Goal: Transaction & Acquisition: Purchase product/service

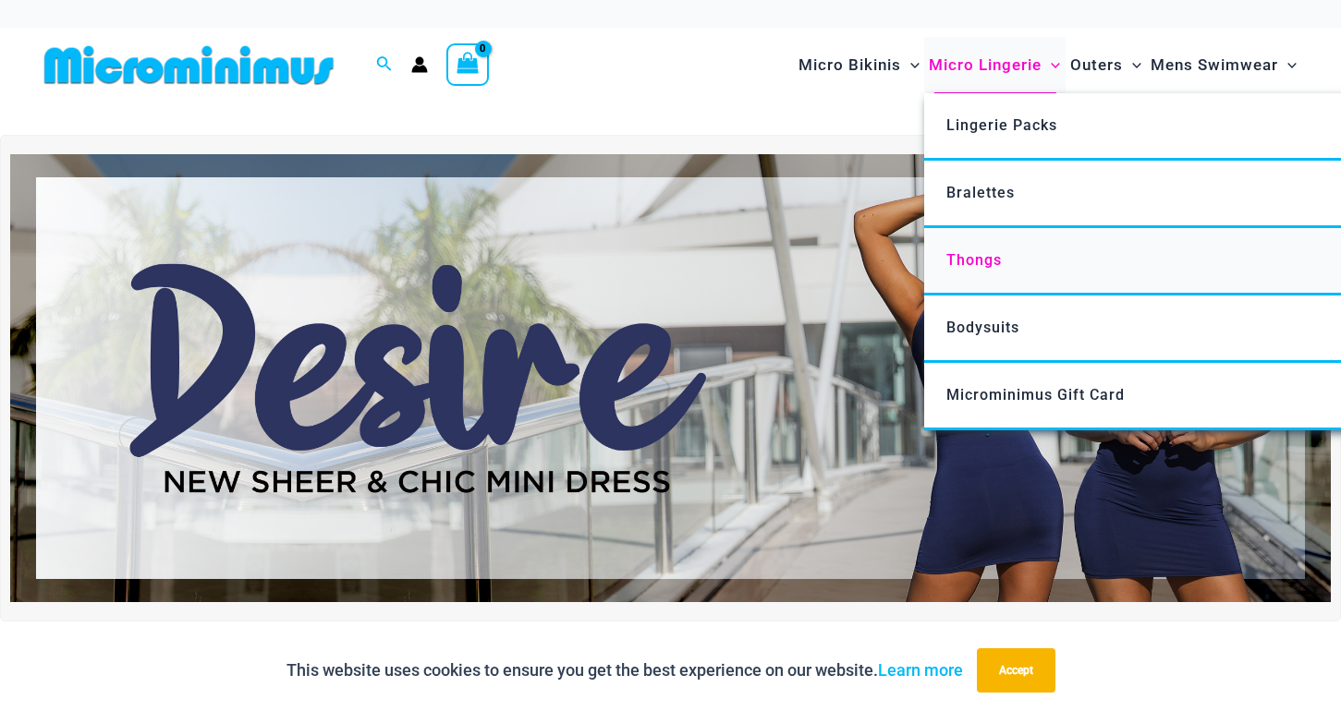
click at [969, 265] on span "Thongs" at bounding box center [973, 260] width 55 height 18
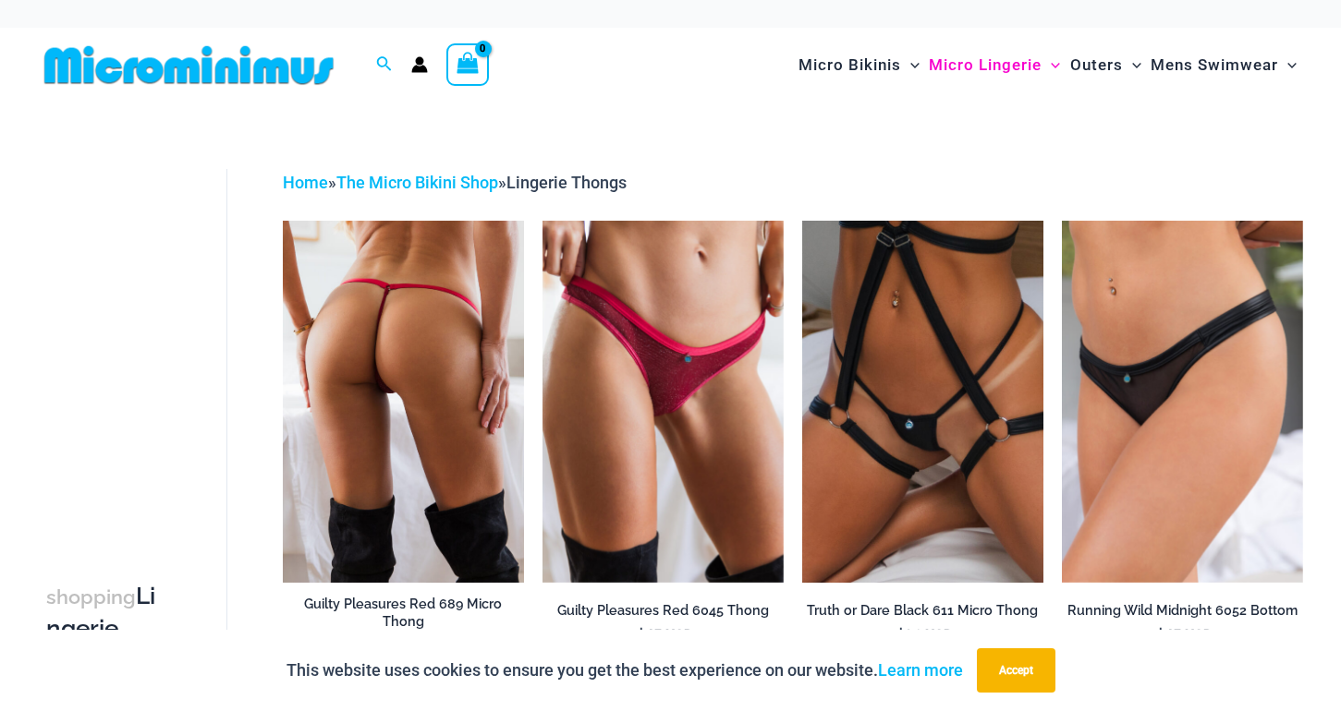
click at [459, 447] on img at bounding box center [403, 402] width 241 height 362
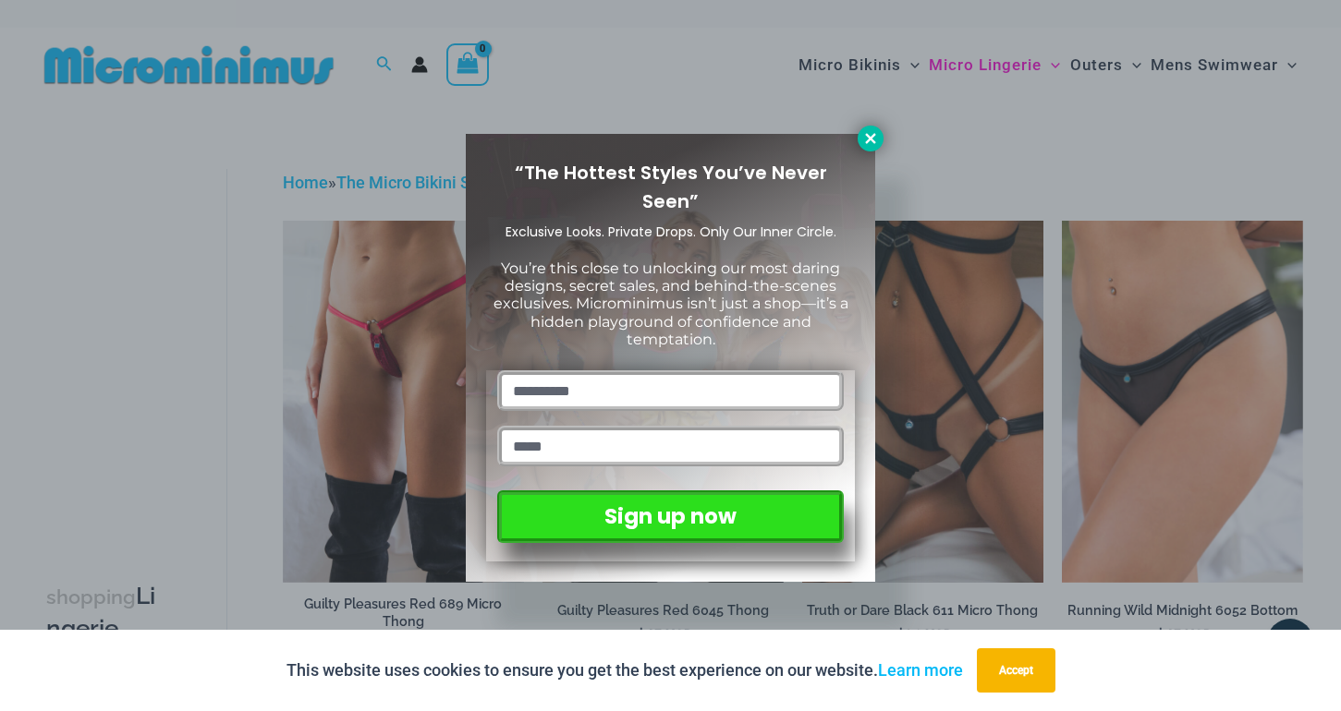
click at [874, 140] on icon at bounding box center [870, 138] width 17 height 17
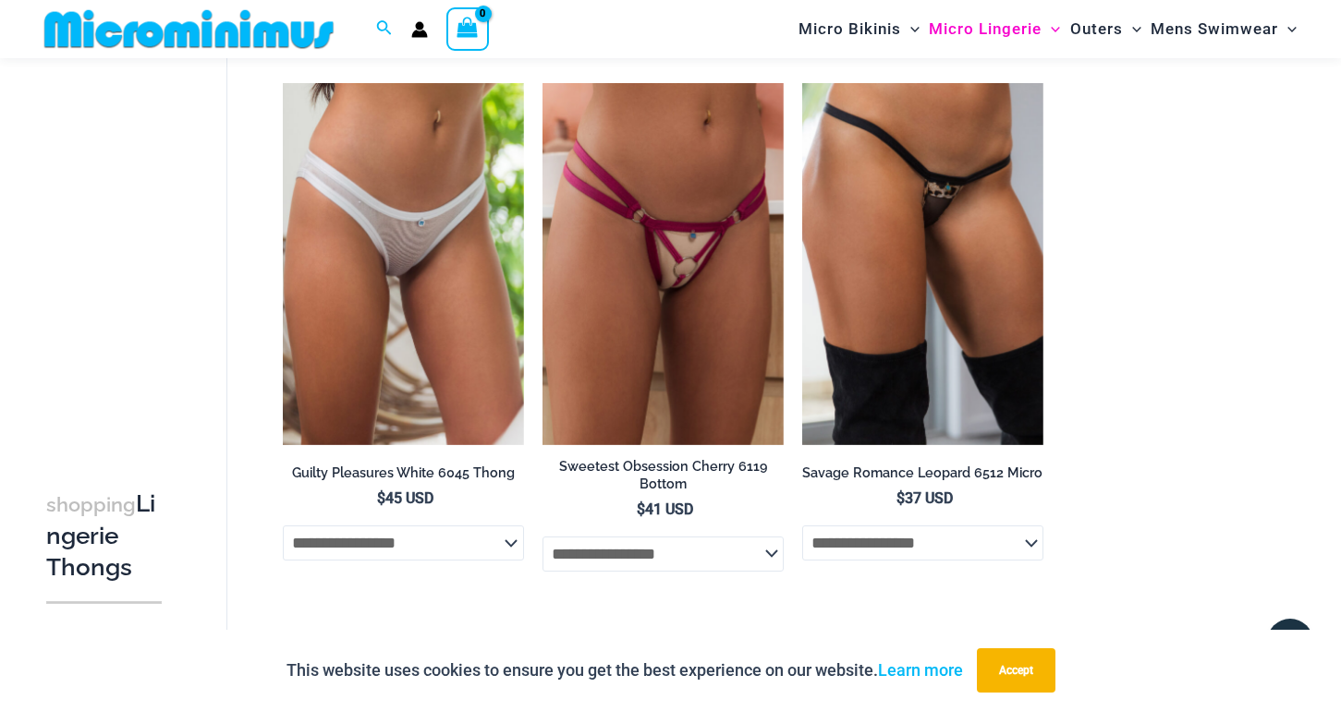
scroll to position [1791, 0]
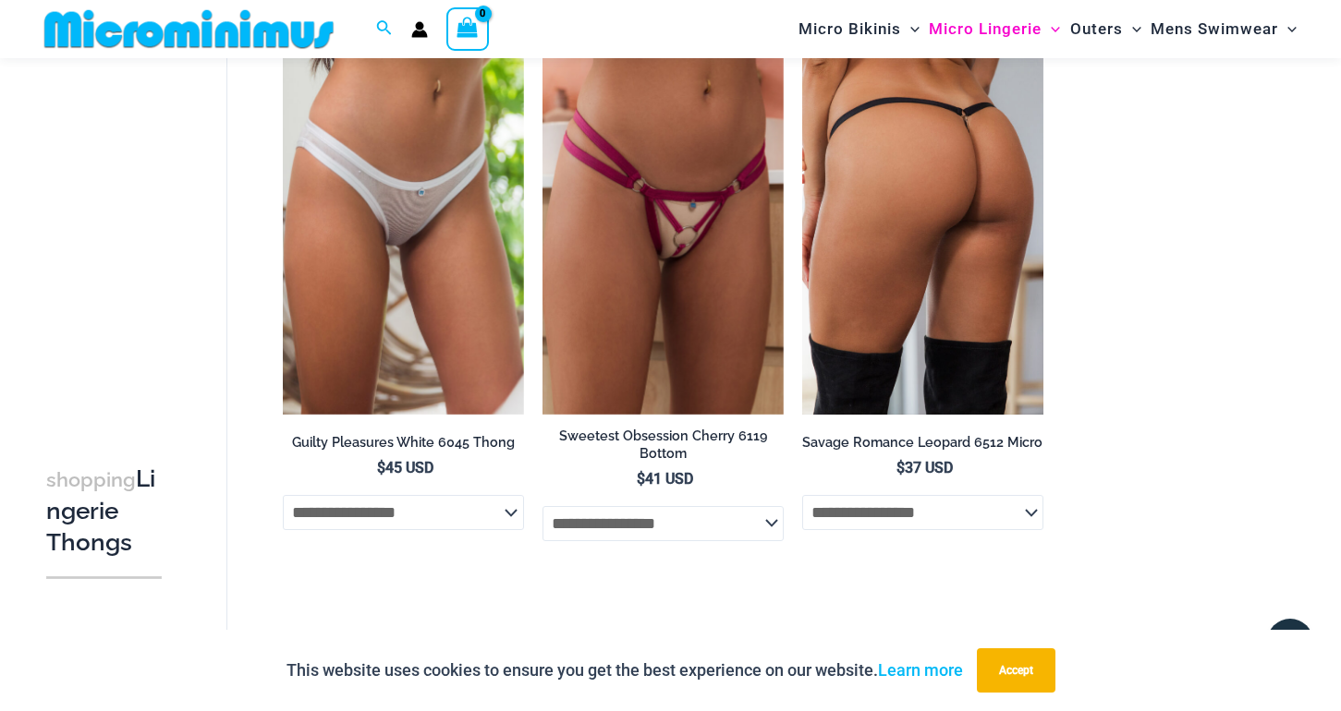
click at [958, 219] on img at bounding box center [922, 234] width 241 height 362
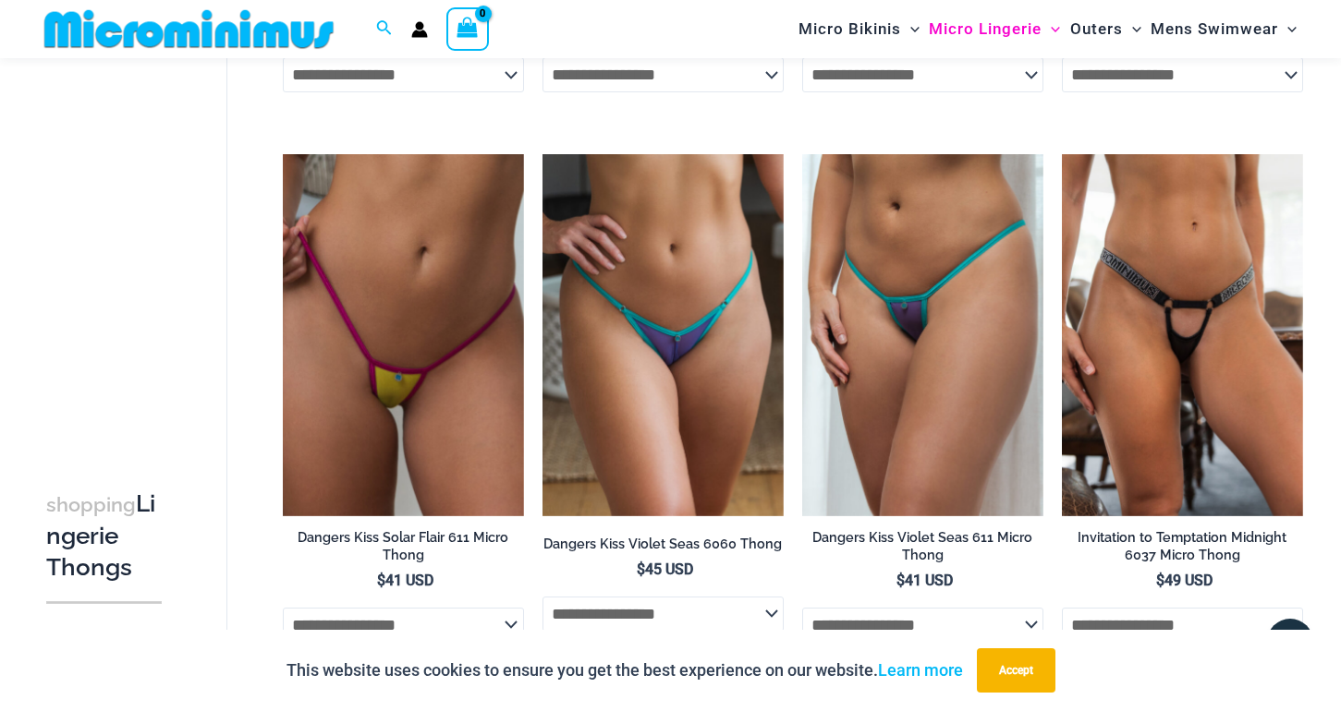
scroll to position [1147, 0]
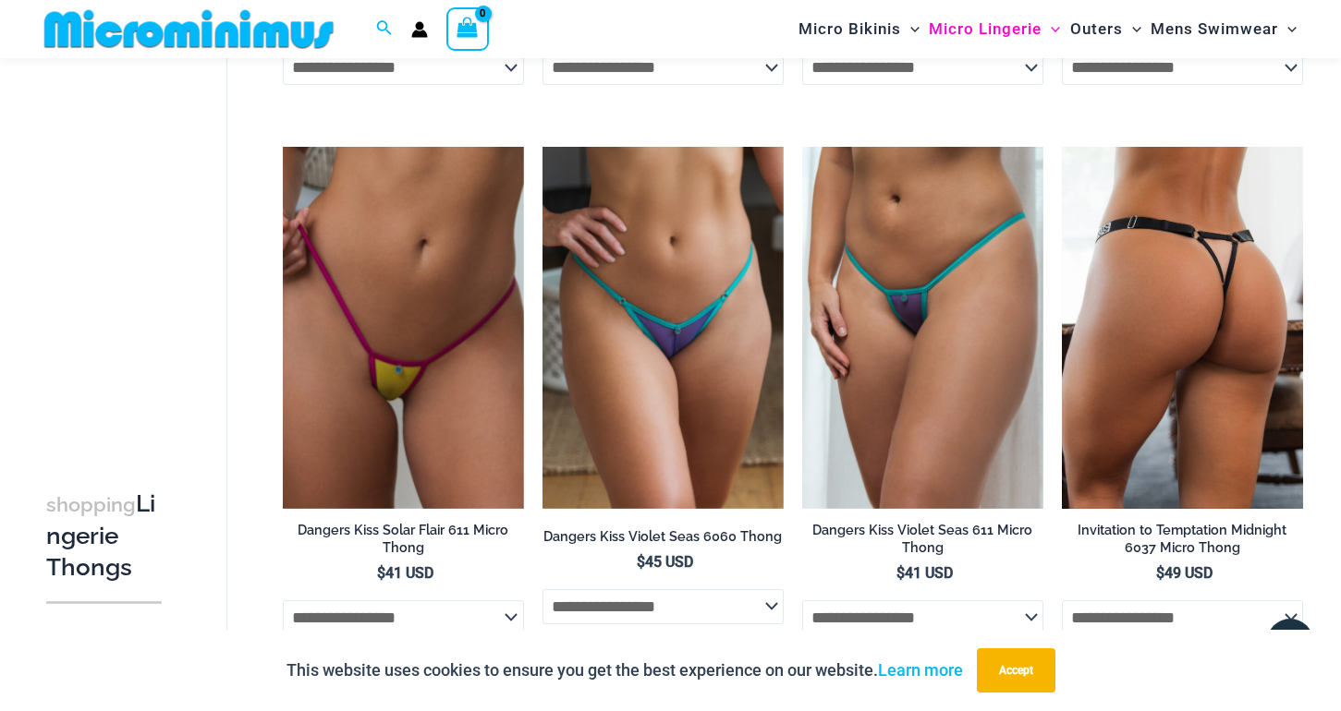
click at [1224, 308] on img at bounding box center [1182, 328] width 241 height 362
